Goal: Information Seeking & Learning: Learn about a topic

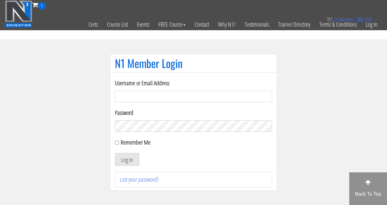
type input "ld2mahala@yahoo.com"
click at [125, 162] on button "Log In" at bounding box center [127, 159] width 25 height 13
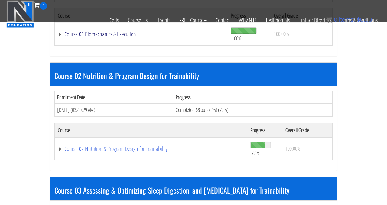
scroll to position [249, 0]
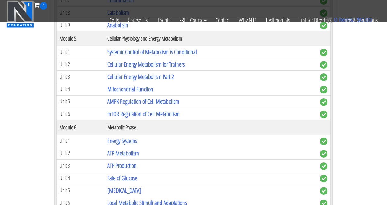
scroll to position [621, 0]
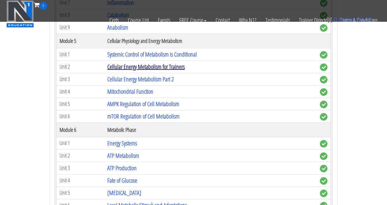
click at [134, 67] on link "Cellular Energy Metabolism for Trainers" at bounding box center [145, 67] width 77 height 8
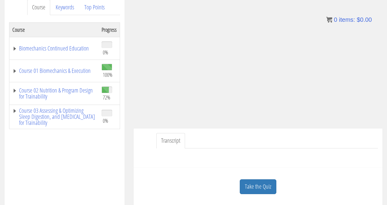
scroll to position [84, 0]
click at [71, 88] on link "Course 02 Nutrition & Program Design for Trainability" at bounding box center [53, 93] width 83 height 12
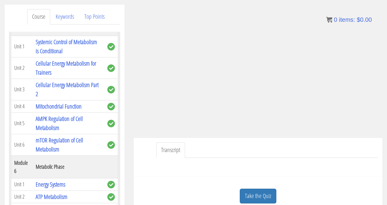
scroll to position [425, 0]
click at [50, 80] on link "Cellular Energy Metabolism Part 2" at bounding box center [67, 88] width 63 height 17
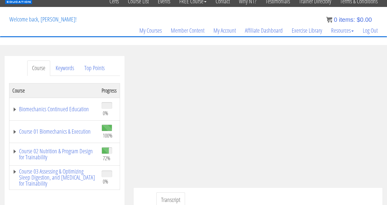
scroll to position [32, 0]
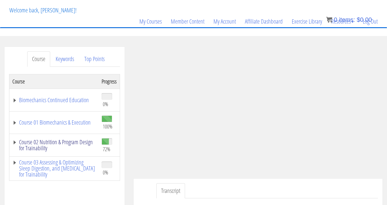
click at [41, 149] on link "Course 02 Nutrition & Program Design for Trainability" at bounding box center [53, 145] width 83 height 12
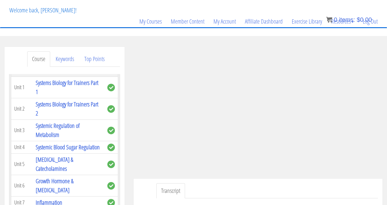
scroll to position [248, 0]
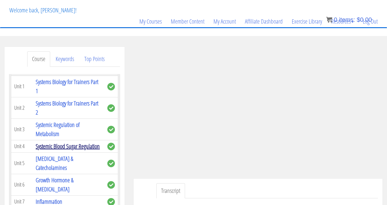
click at [64, 146] on link "Systemic Blood Sugar Regulation" at bounding box center [68, 146] width 64 height 8
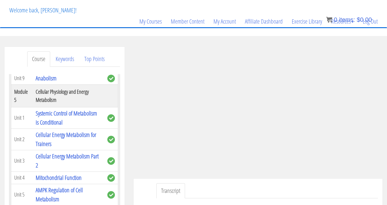
scroll to position [396, 0]
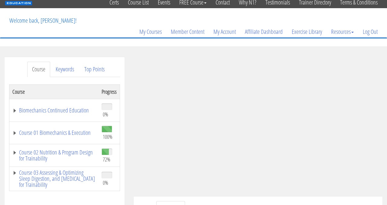
scroll to position [23, 0]
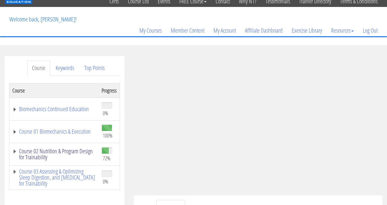
click at [47, 151] on link "Course 02 Nutrition & Program Design for Trainability" at bounding box center [53, 154] width 83 height 12
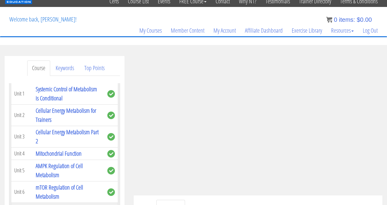
scroll to position [430, 0]
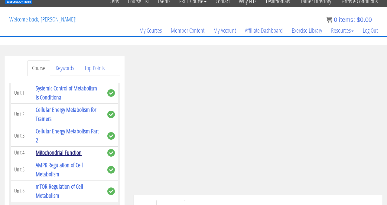
click at [61, 149] on link "Mitochondrial Function" at bounding box center [59, 153] width 46 height 8
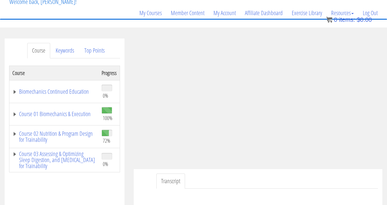
scroll to position [58, 0]
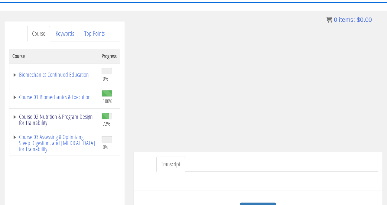
click at [54, 117] on link "Course 02 Nutrition & Program Design for Trainability" at bounding box center [53, 120] width 83 height 12
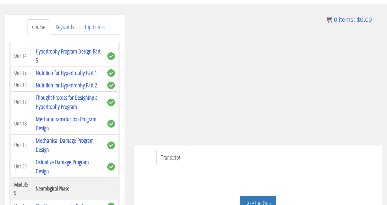
scroll to position [1200, 0]
